Goal: Information Seeking & Learning: Learn about a topic

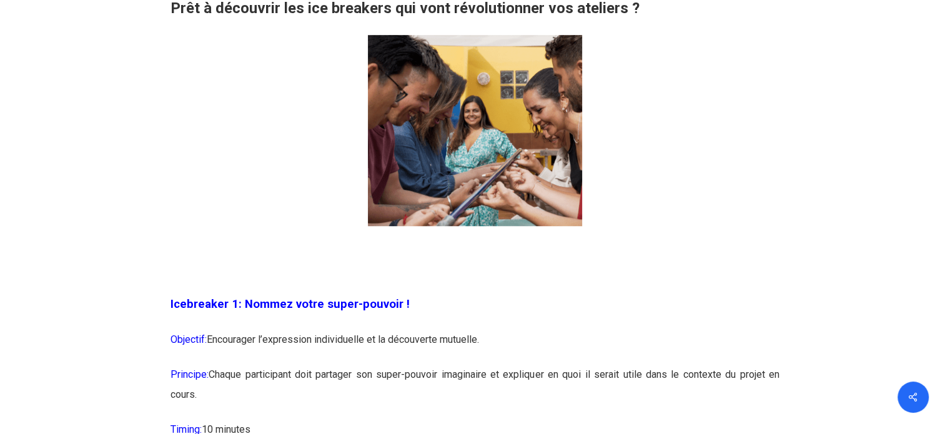
scroll to position [1062, 0]
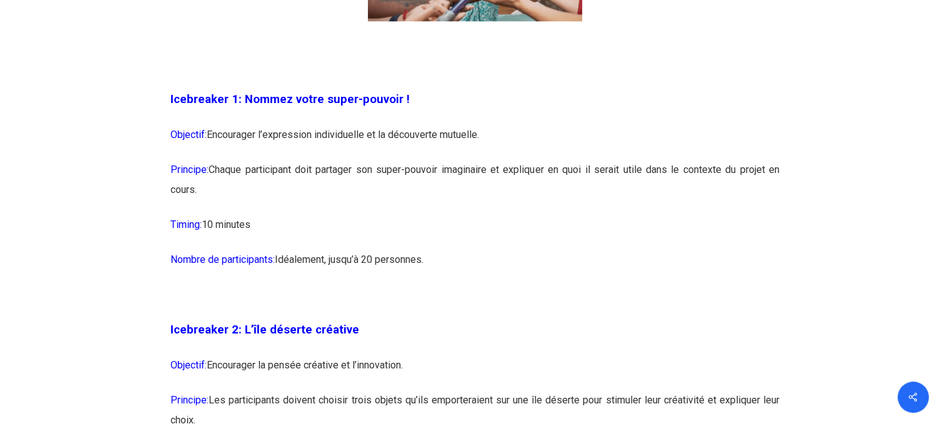
drag, startPoint x: 125, startPoint y: 98, endPoint x: 535, endPoint y: 264, distance: 442.4
click at [567, 250] on p "Nombre de participants: Idéalement, jusqu’à 20 personnes." at bounding box center [474, 267] width 609 height 35
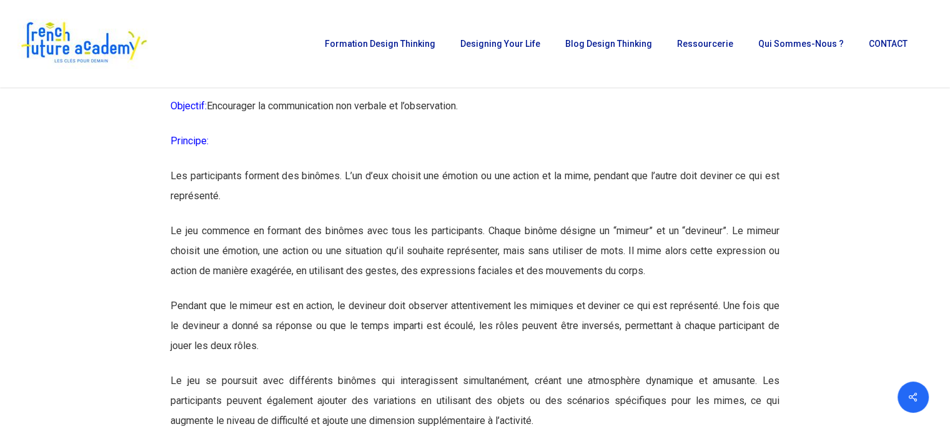
scroll to position [4559, 0]
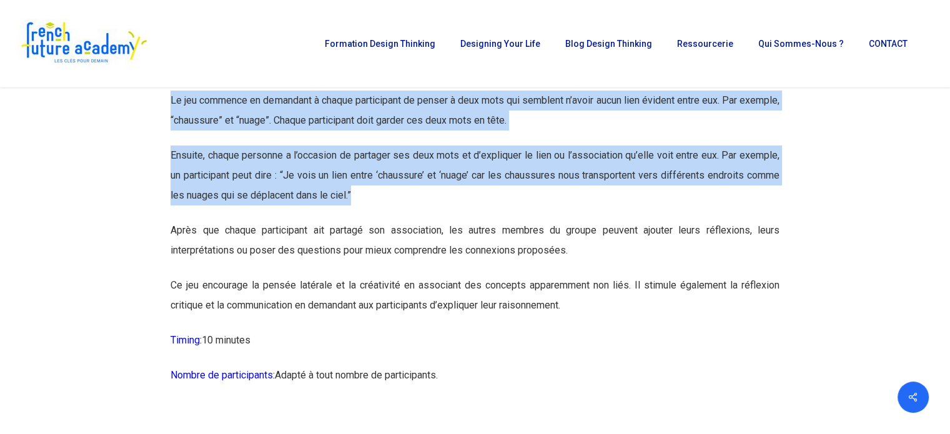
drag, startPoint x: 353, startPoint y: 231, endPoint x: 148, endPoint y: 194, distance: 208.1
click at [367, 220] on p "Ensuite, chaque personne a l’occasion de partager ses deux mots et d’expliquer …" at bounding box center [474, 183] width 609 height 75
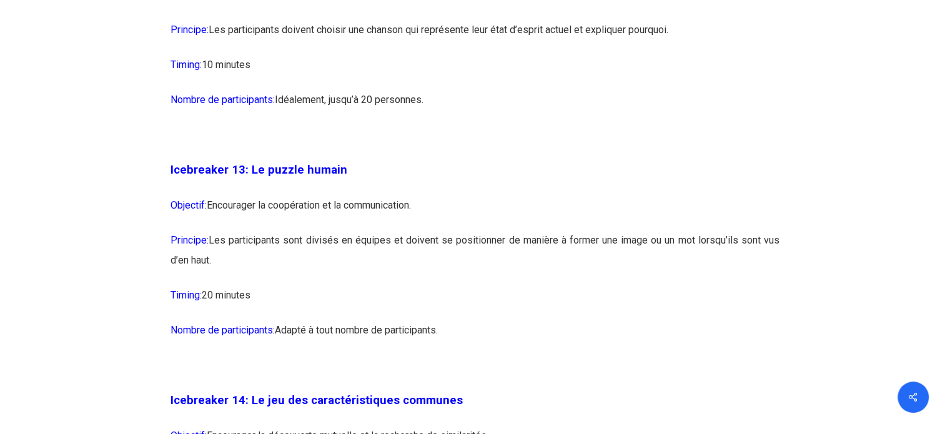
scroll to position [5683, 0]
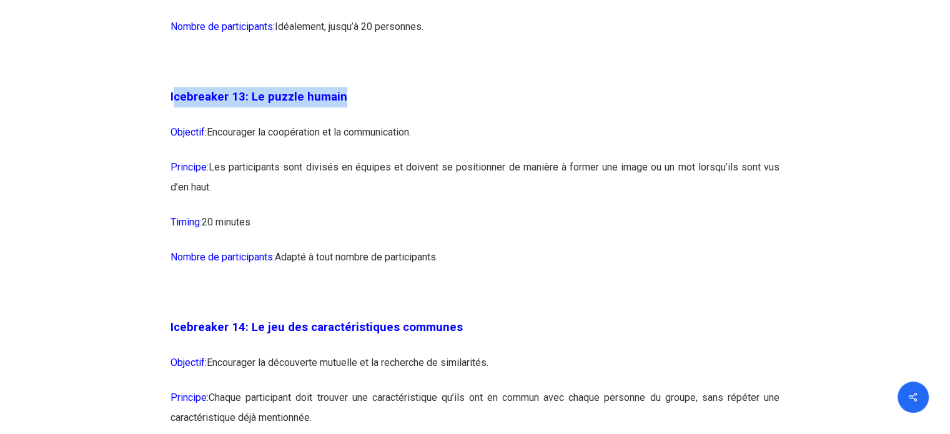
drag, startPoint x: 175, startPoint y: 140, endPoint x: 360, endPoint y: 148, distance: 184.4
click at [359, 122] on p "Icebreaker 13: Le puzzle humain" at bounding box center [474, 105] width 609 height 36
click at [245, 212] on p "Principe: Les participants sont divisés en équipes et doivent se positionner de…" at bounding box center [474, 184] width 609 height 55
drag, startPoint x: 245, startPoint y: 229, endPoint x: 152, endPoint y: 152, distance: 121.1
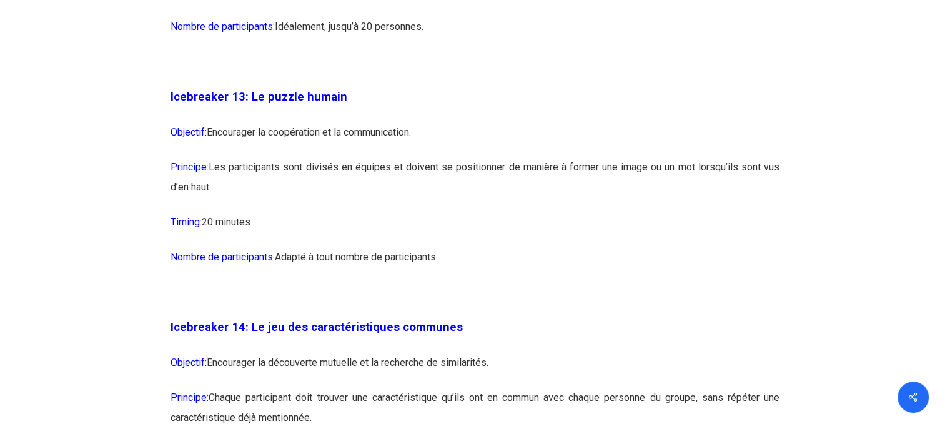
click at [417, 210] on p "Principe: Les participants sont divisés en équipes et doivent se positionner de…" at bounding box center [474, 184] width 609 height 55
click at [364, 122] on p "Icebreaker 13: Le puzzle humain" at bounding box center [474, 105] width 609 height 36
drag, startPoint x: 169, startPoint y: 133, endPoint x: 490, endPoint y: 295, distance: 358.9
click at [530, 247] on p "Timing: 20 minutes" at bounding box center [474, 229] width 609 height 35
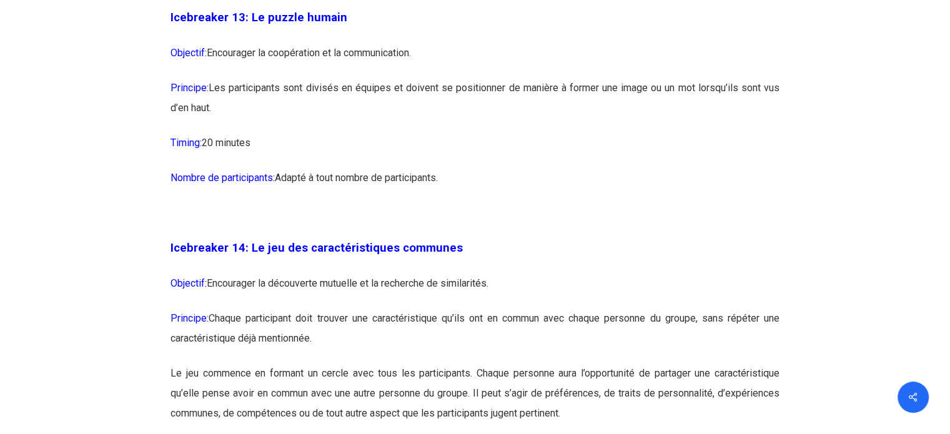
scroll to position [5932, 0]
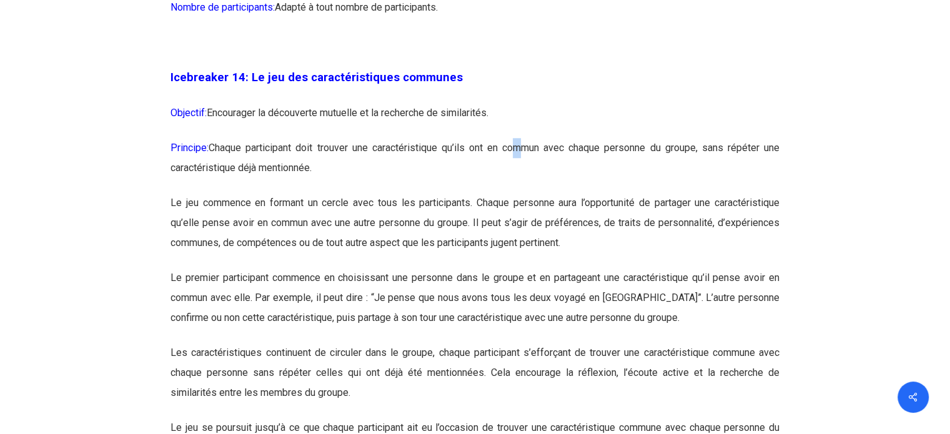
click at [520, 179] on p "Principe: Chaque participant doit trouver une caractéristique qu’ils ont en com…" at bounding box center [474, 165] width 609 height 55
click at [599, 179] on p "Principe: Chaque participant doit trouver une caractéristique qu’ils ont en com…" at bounding box center [474, 165] width 609 height 55
